Goal: Find specific page/section: Find specific page/section

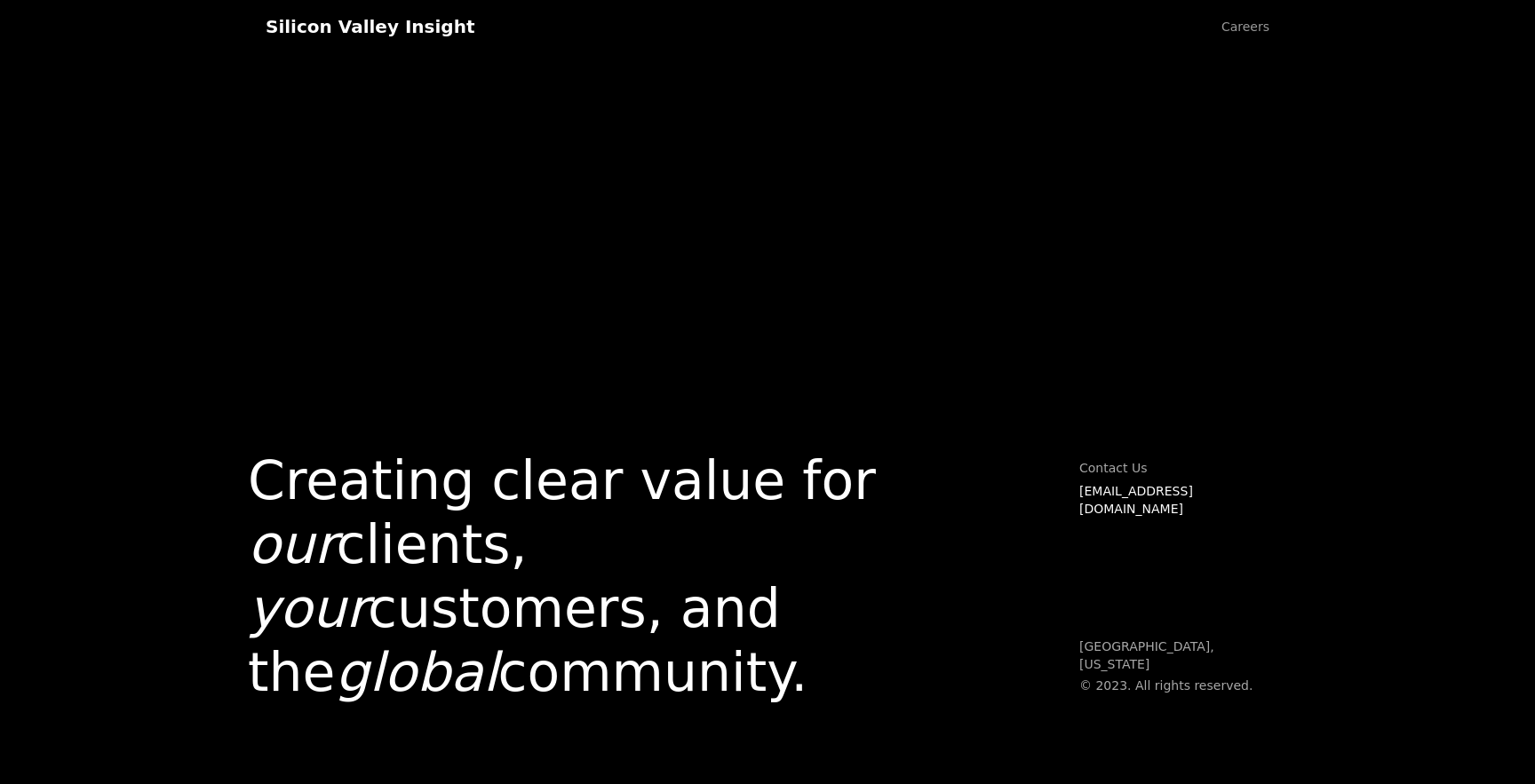
click at [368, 674] on em "global" at bounding box center [416, 672] width 163 height 62
click at [614, 674] on h1 "Creating clear value for our clients, your customers, and the global community." at bounding box center [562, 576] width 628 height 256
click at [358, 26] on div "Silicon Valley Insight" at bounding box center [370, 27] width 209 height 22
click at [375, 25] on div "Silicon Valley Insight" at bounding box center [370, 27] width 209 height 22
click at [1246, 27] on link "Careers" at bounding box center [1246, 26] width 83 height 53
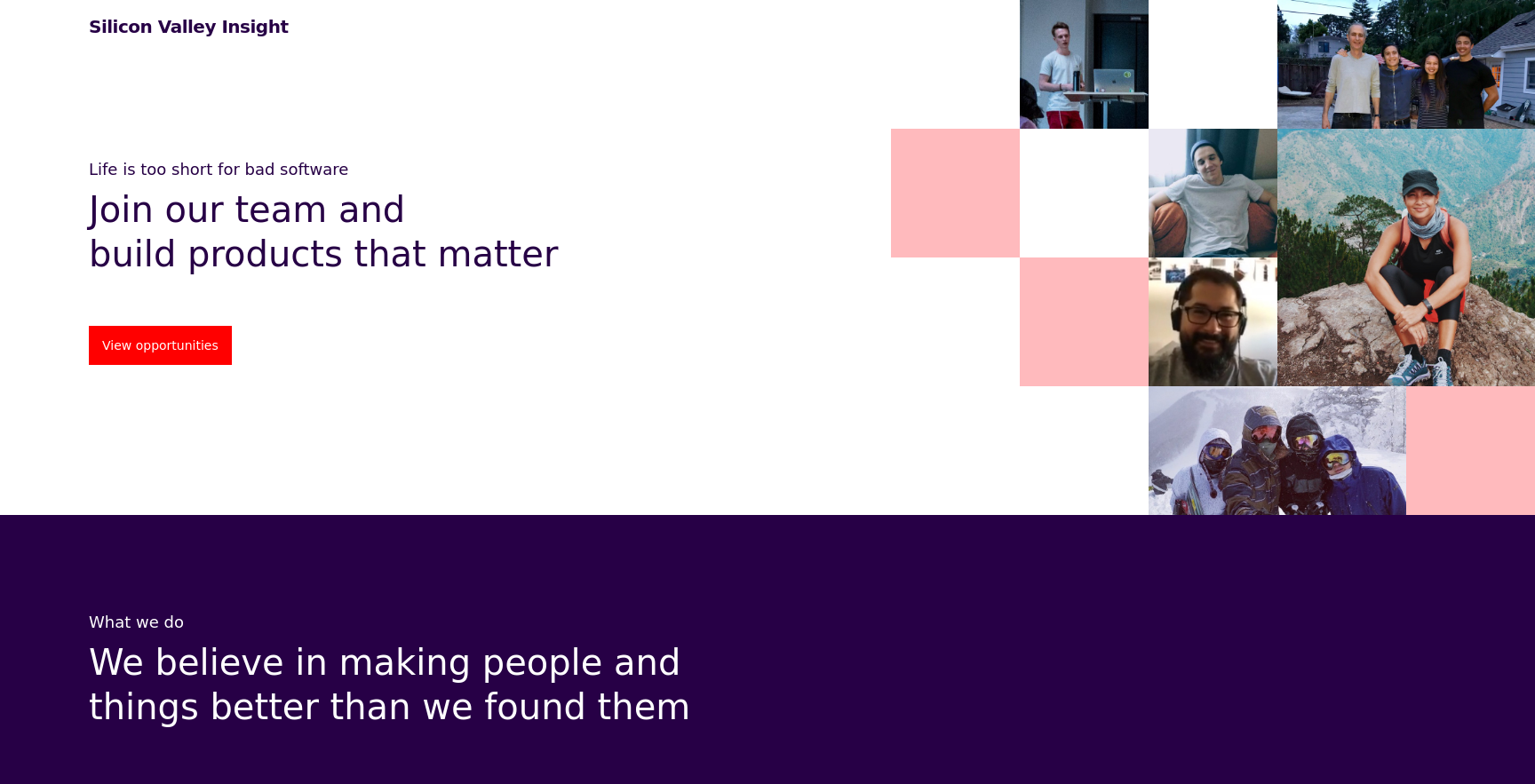
click at [150, 344] on link "View opportunities" at bounding box center [160, 345] width 143 height 39
